Goal: Task Accomplishment & Management: Manage account settings

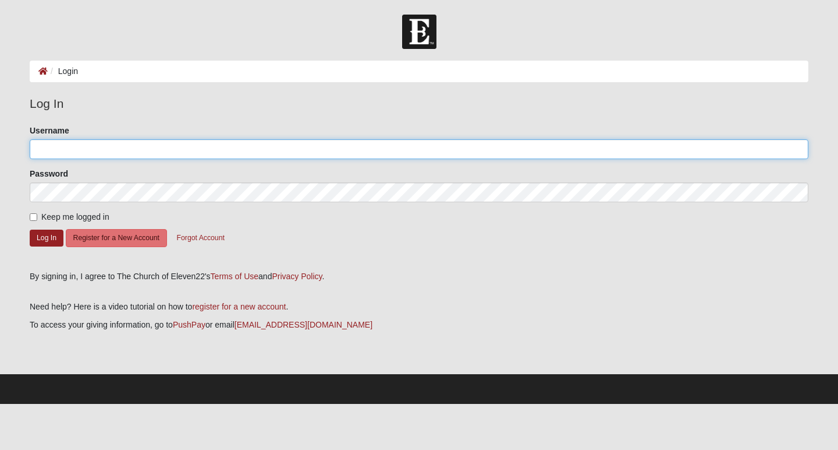
type input "wtljr74"
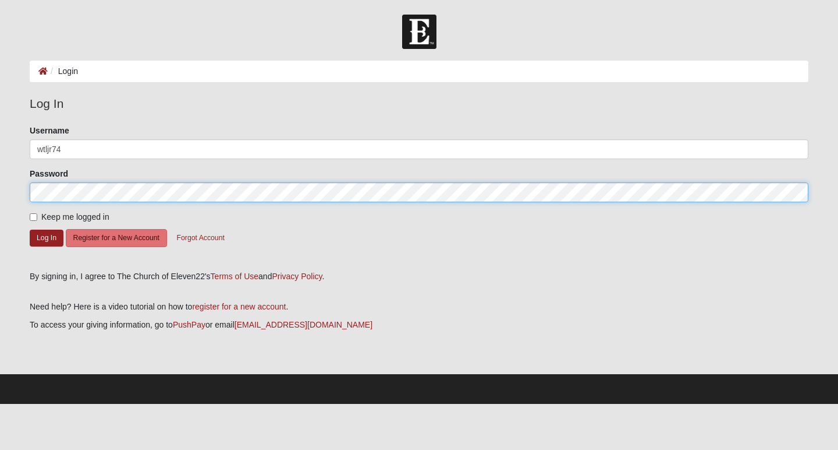
click at [47, 237] on button "Log In" at bounding box center [47, 237] width 34 height 17
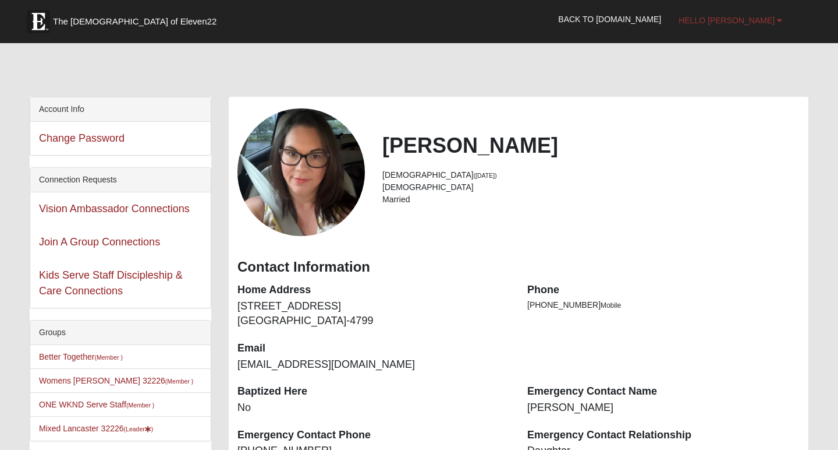
click at [782, 20] on b at bounding box center [779, 20] width 5 height 8
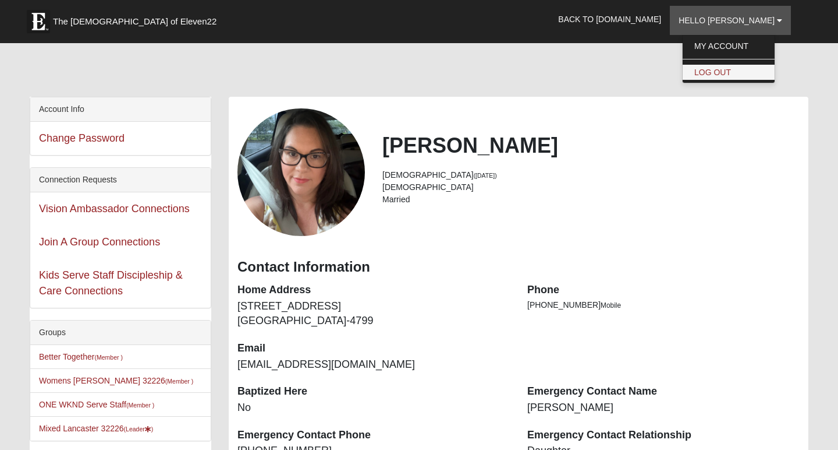
click at [756, 73] on link "Log Out" at bounding box center [729, 72] width 92 height 15
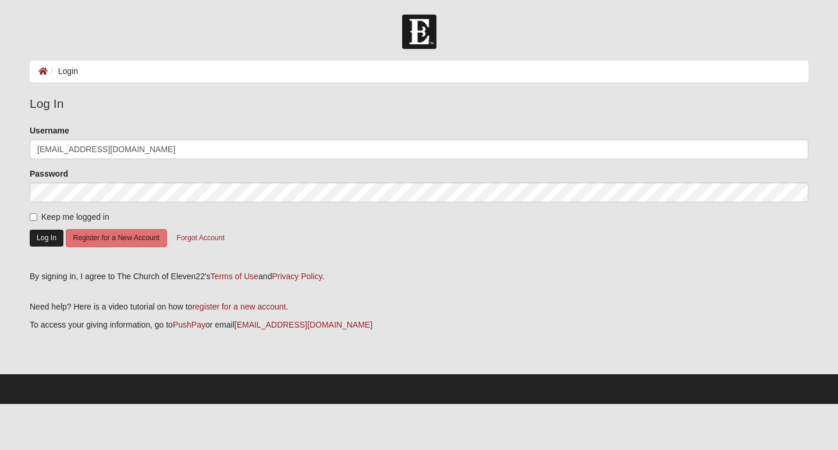
click at [48, 237] on button "Log In" at bounding box center [47, 237] width 34 height 17
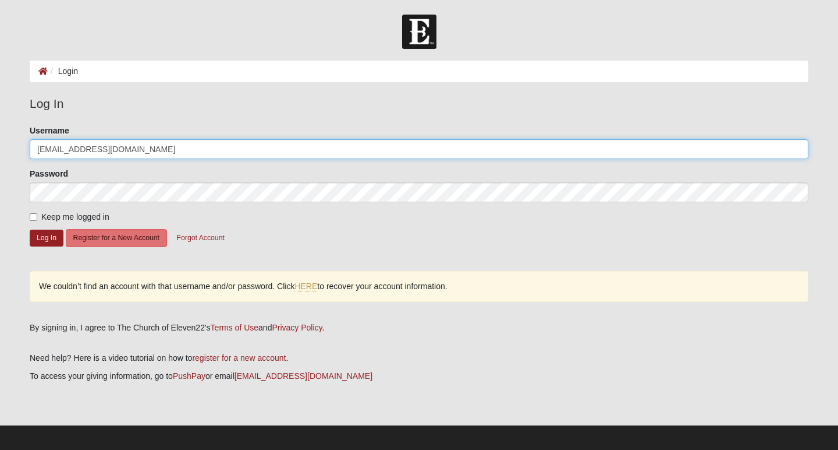
click at [109, 151] on input "[EMAIL_ADDRESS][DOMAIN_NAME]" at bounding box center [419, 149] width 779 height 20
click at [797, 151] on input "[EMAIL_ADDRESS][DOMAIN_NAME]" at bounding box center [419, 149] width 779 height 20
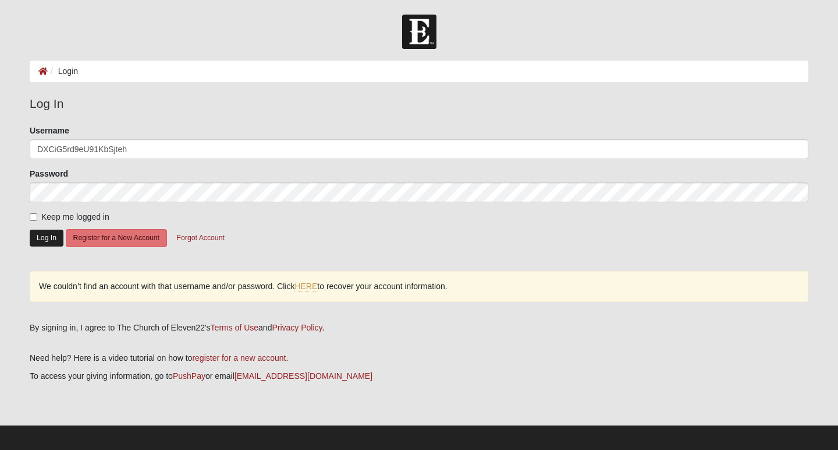
click at [51, 239] on button "Log In" at bounding box center [47, 237] width 34 height 17
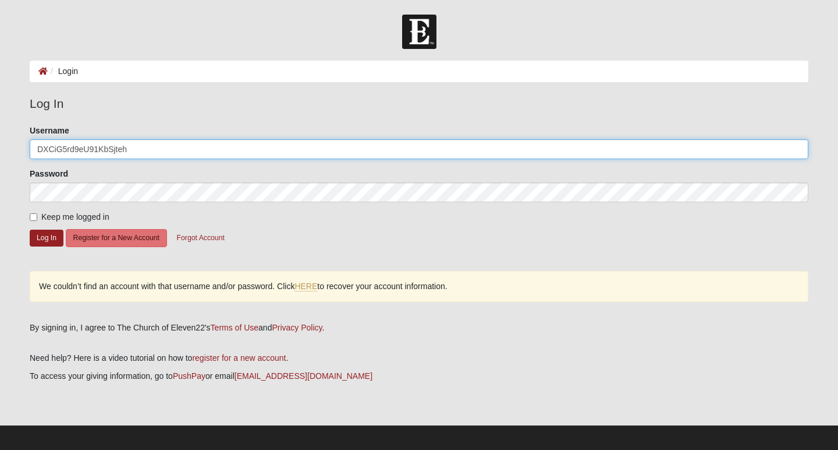
click at [796, 150] on input "DXCiG5rd9eU91KbSjteh" at bounding box center [419, 149] width 779 height 20
click at [797, 149] on input "DXCiG5rd9eU91KbSjteh" at bounding box center [419, 149] width 779 height 20
type input "Witola"
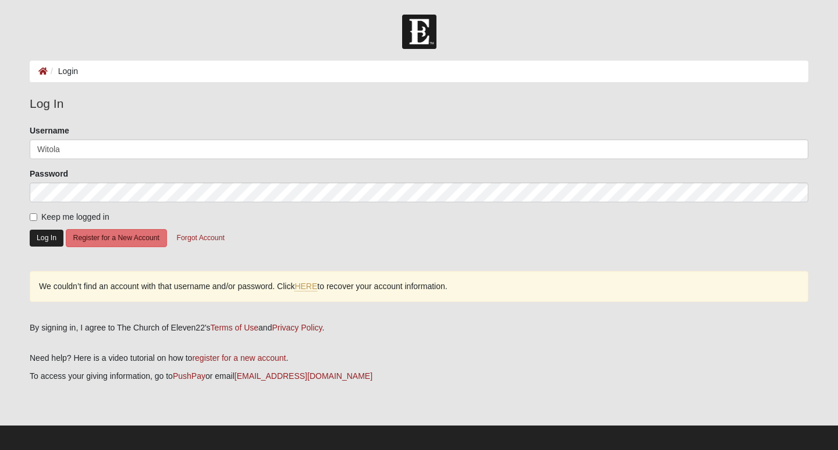
click at [51, 238] on button "Log In" at bounding box center [47, 237] width 34 height 17
